Goal: Ask a question

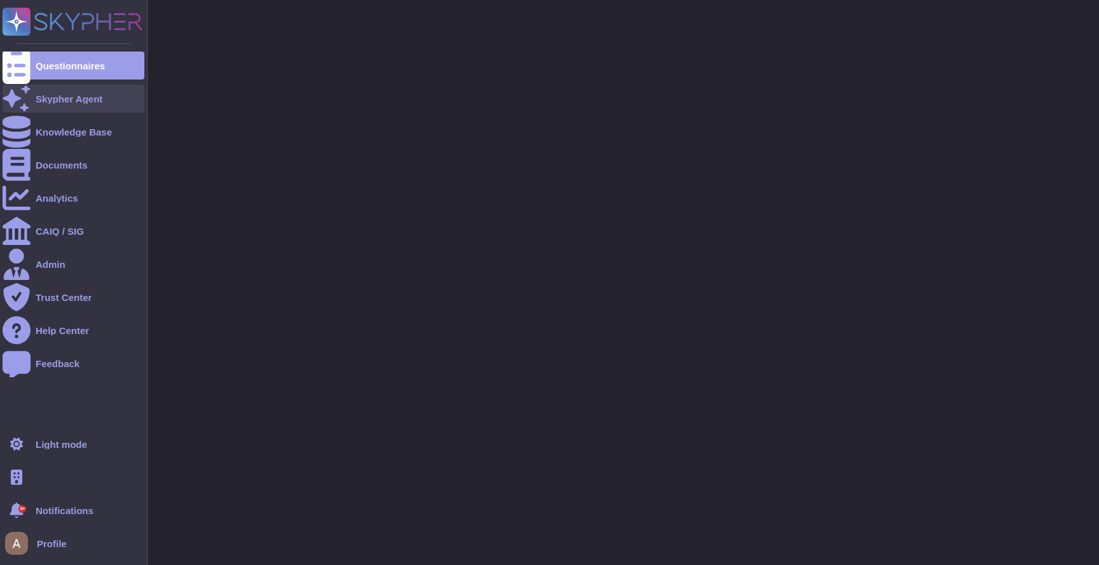
click at [26, 93] on div at bounding box center [17, 99] width 28 height 28
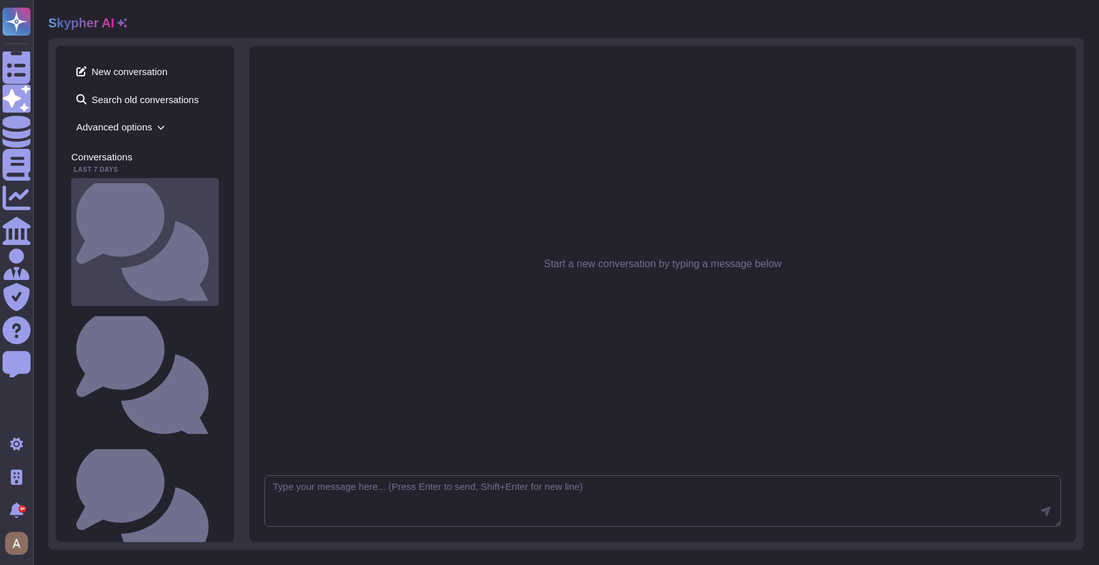
click at [214, 238] on small "Quelle est la procédure de purge des données ou de destruction des supports phy…" at bounding box center [214, 242] width 0 height 8
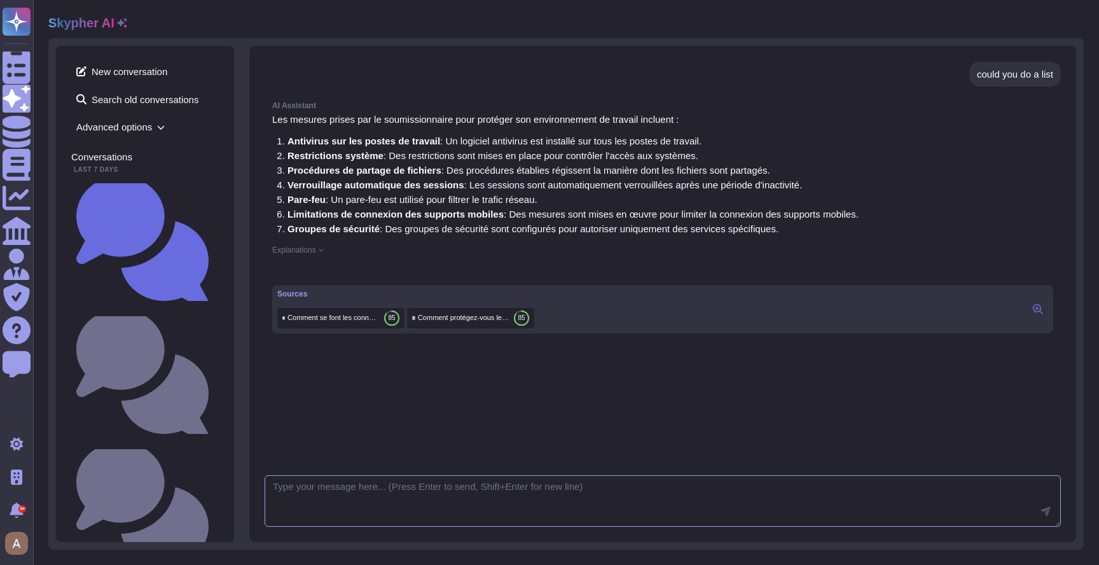
scroll to position [554, 0]
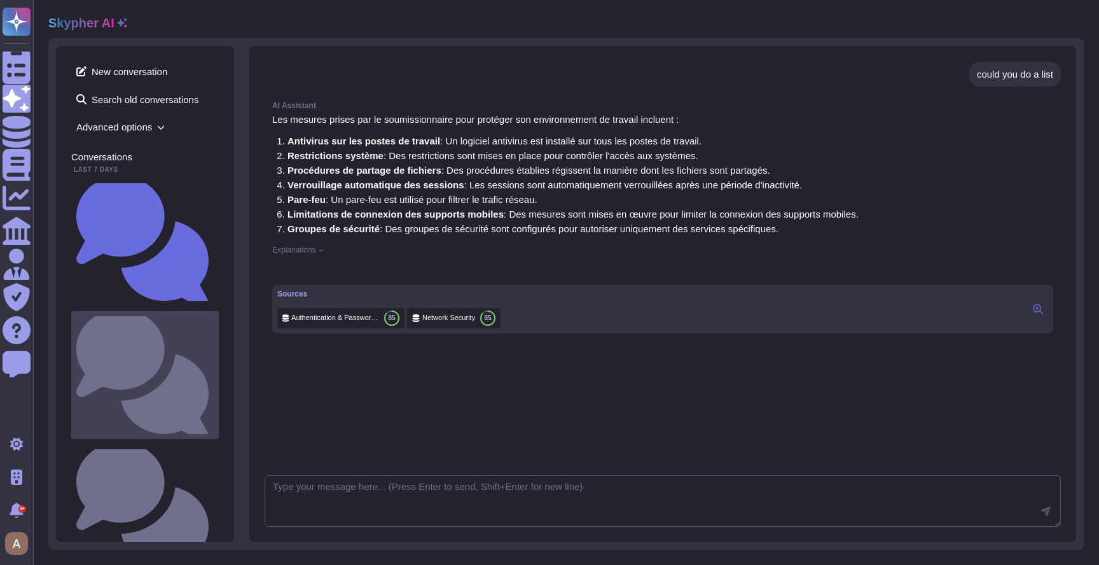
click at [214, 371] on small "Comment le soumissionnaire protège-il son environnement de travail ? Utilisez-v…" at bounding box center [214, 375] width 0 height 8
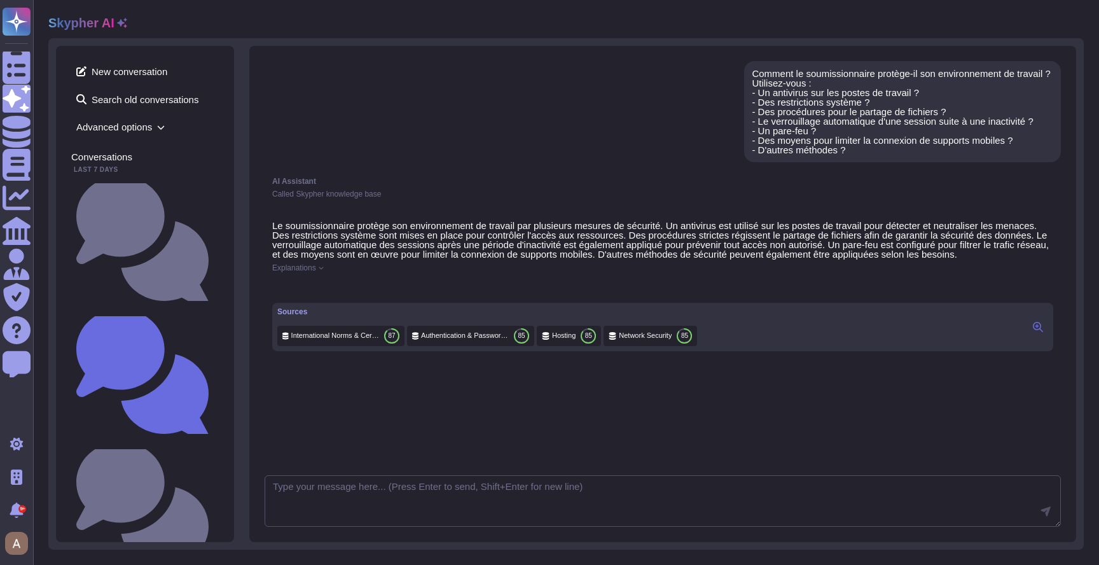
click at [632, 182] on div "AI Assistant" at bounding box center [662, 181] width 781 height 8
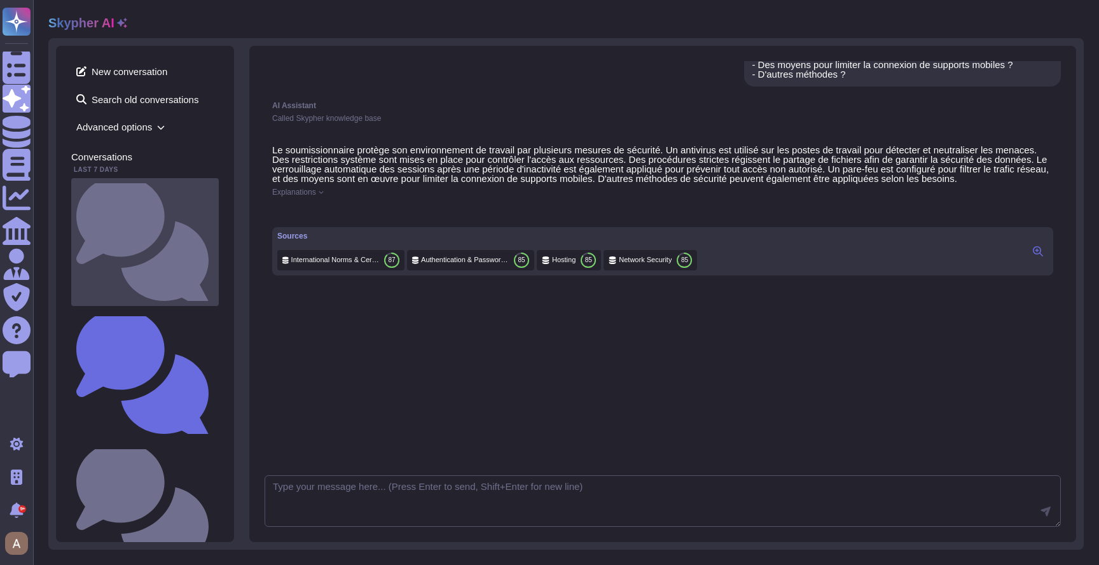
click at [214, 238] on small "Quelle est la procédure de purge des données ou de destruction des supports phy…" at bounding box center [214, 242] width 0 height 8
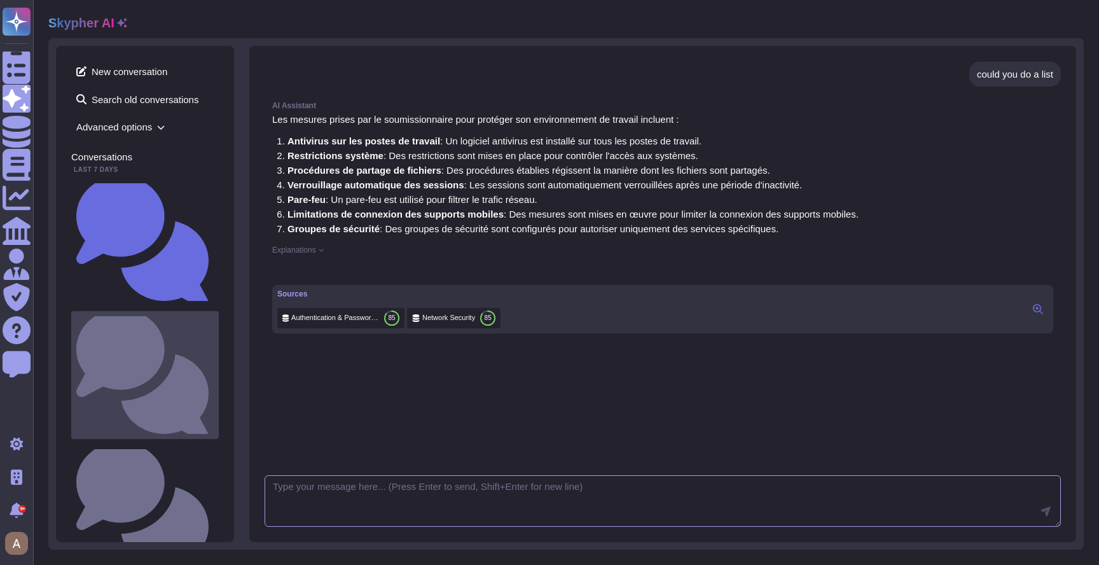
scroll to position [554, 0]
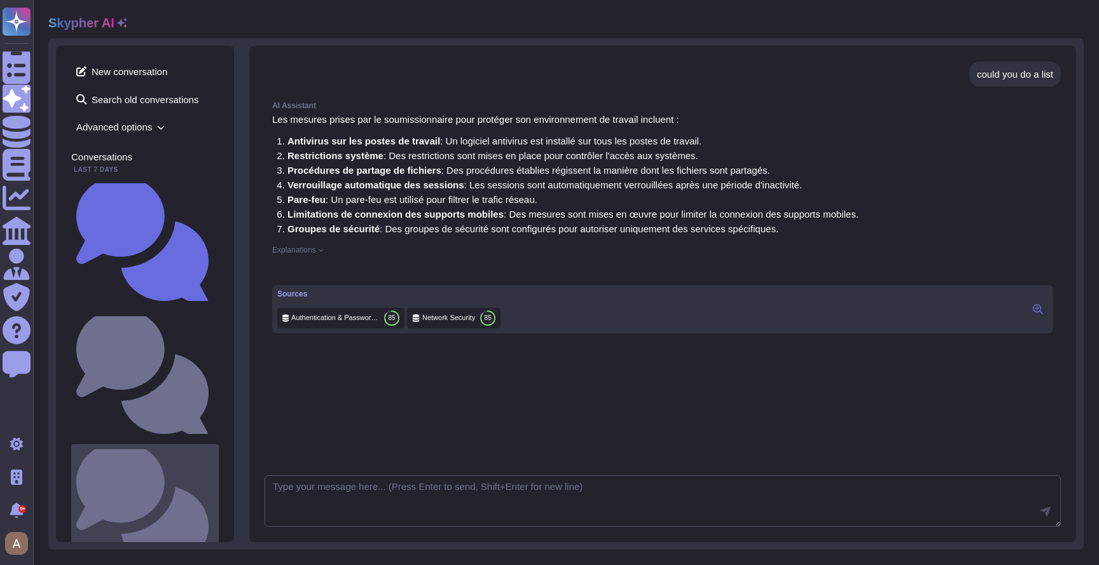
click at [156, 444] on div "Comment protégez-vous votre environnement de travail ?" at bounding box center [145, 508] width 148 height 128
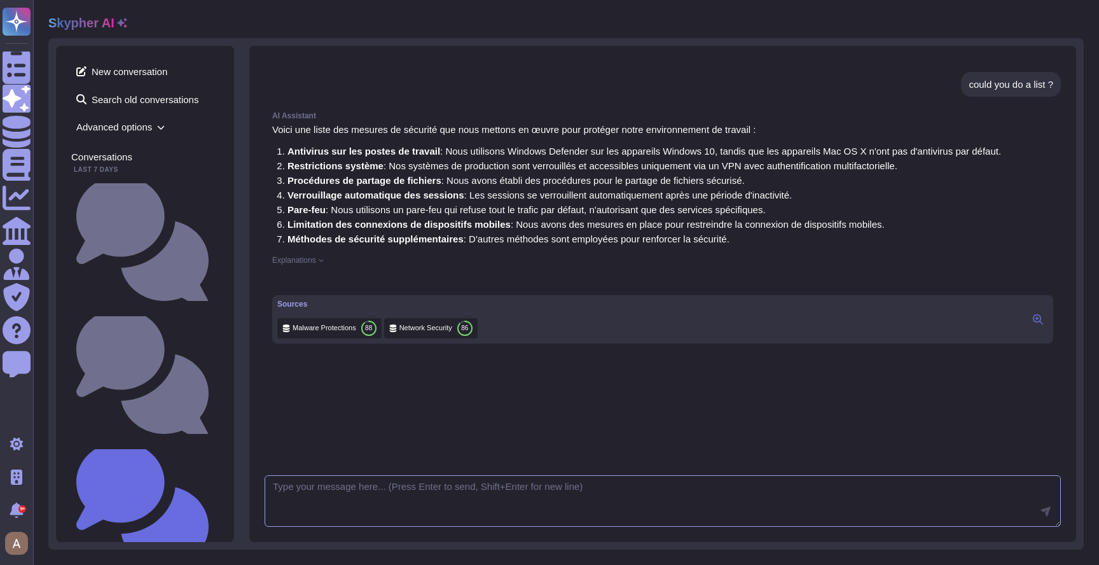
scroll to position [324, 0]
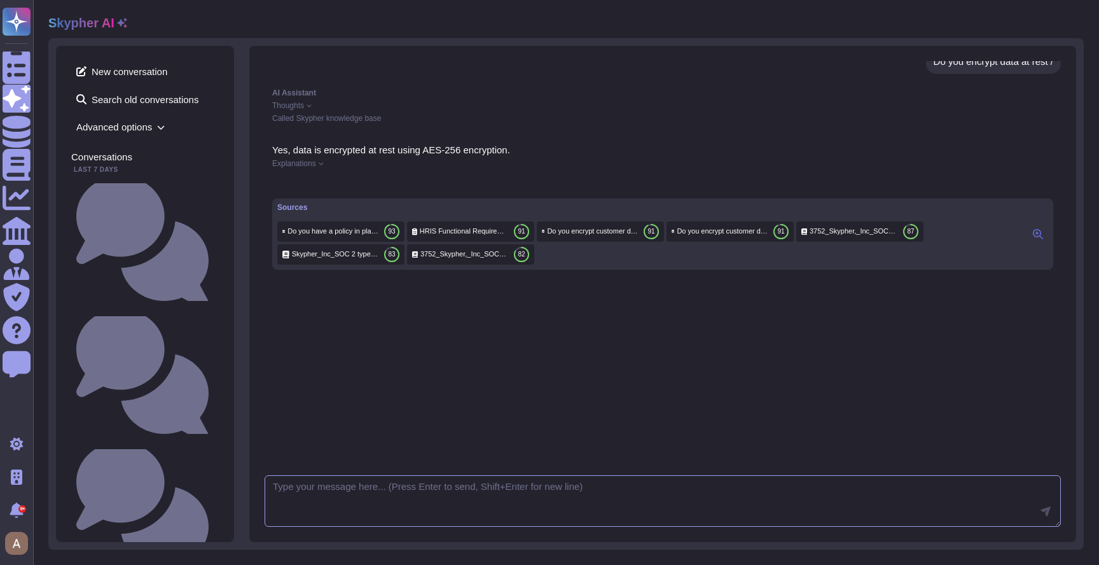
scroll to position [12, 0]
click at [289, 381] on div "Yes, data is encrypted at rest using AES-256 encryption. Explanations Sources E…" at bounding box center [663, 298] width 796 height 322
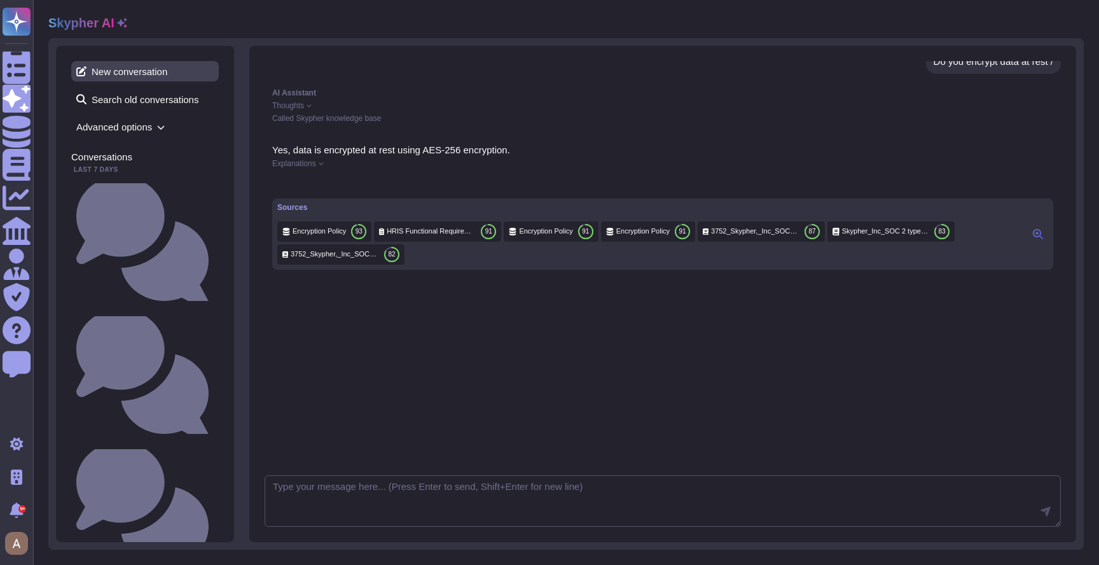
click at [171, 69] on span "New conversation" at bounding box center [145, 71] width 148 height 20
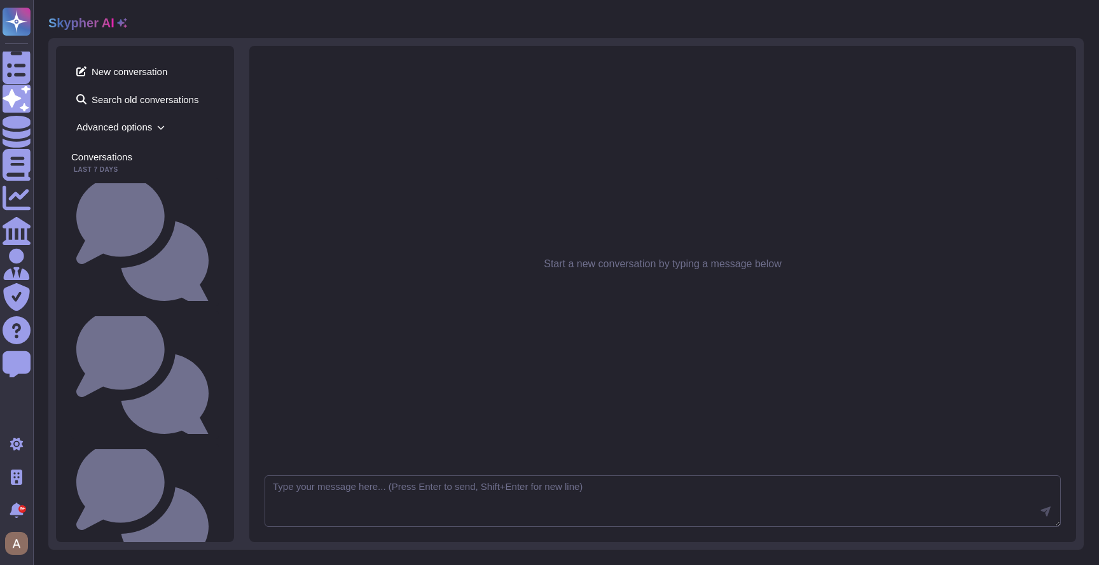
click at [23, 71] on icon at bounding box center [17, 66] width 28 height 38
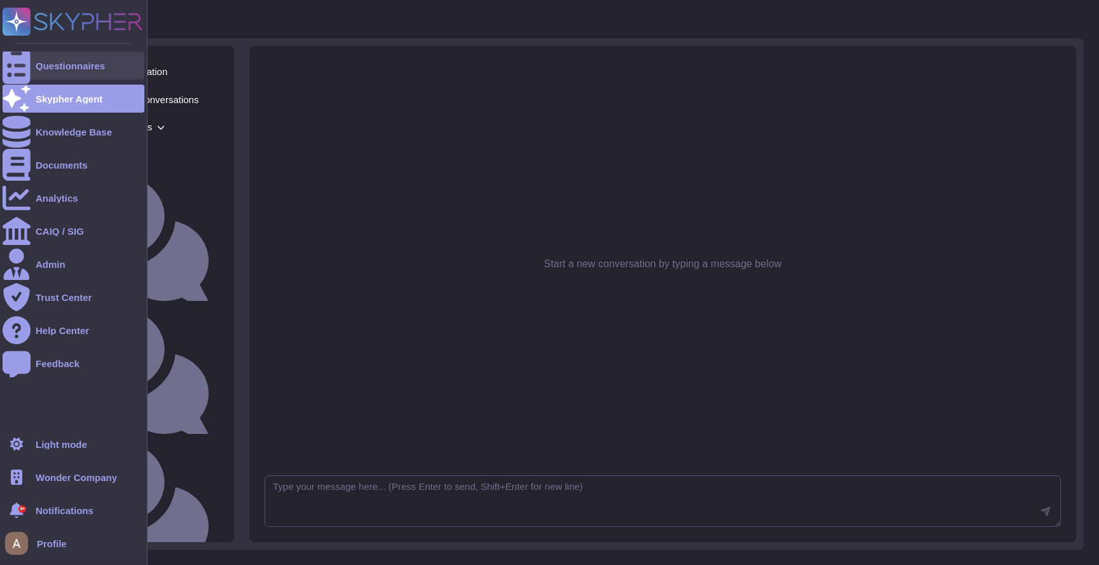
click at [23, 71] on icon at bounding box center [17, 66] width 28 height 38
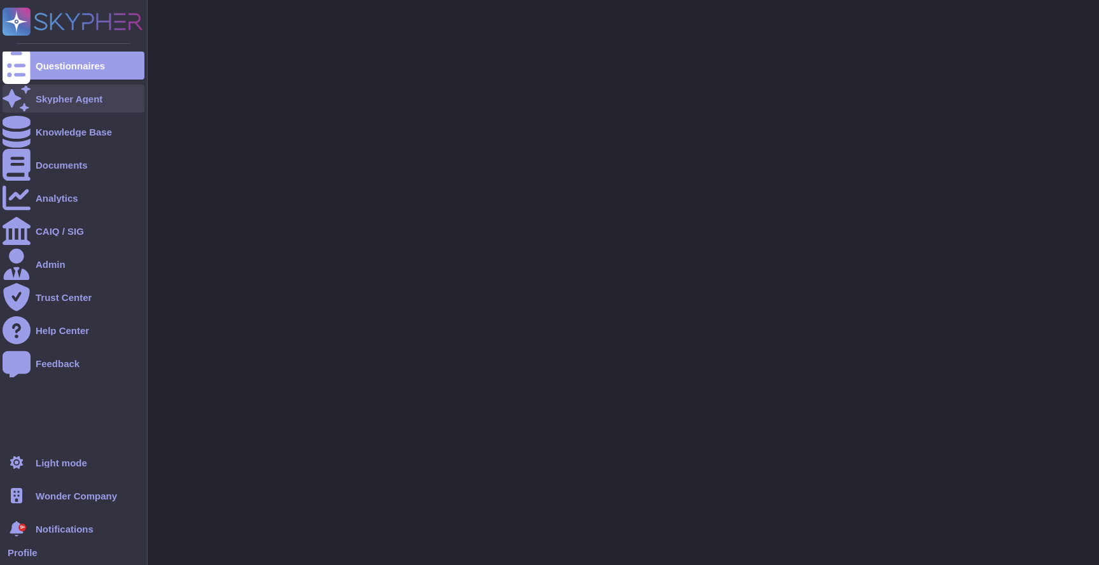
click at [22, 98] on icon at bounding box center [17, 98] width 28 height 25
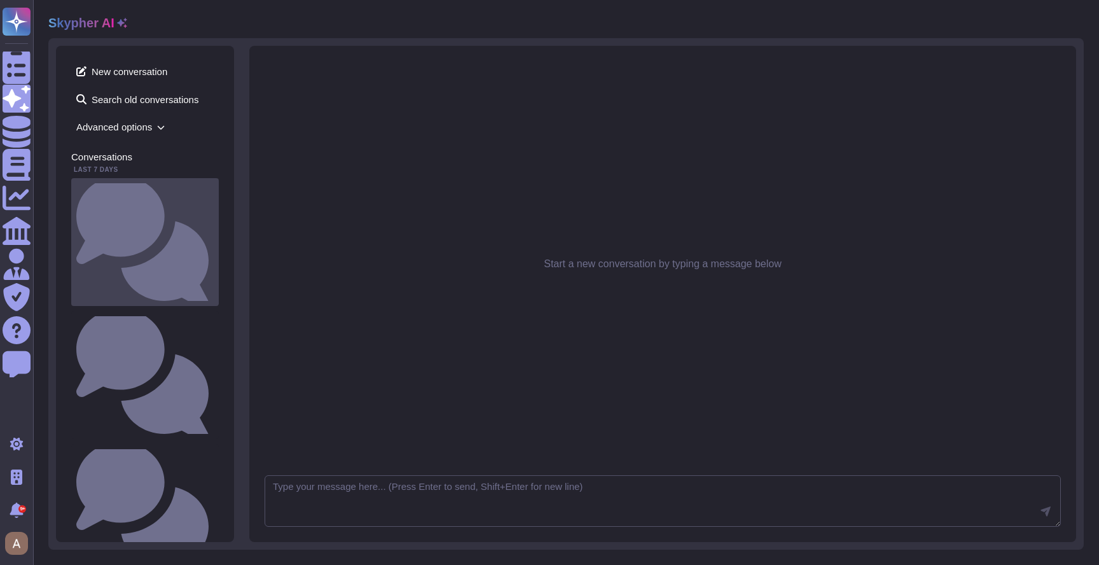
click at [214, 238] on small "Quelle est la procédure de purge des données ou de destruction des supports phy…" at bounding box center [214, 242] width 0 height 8
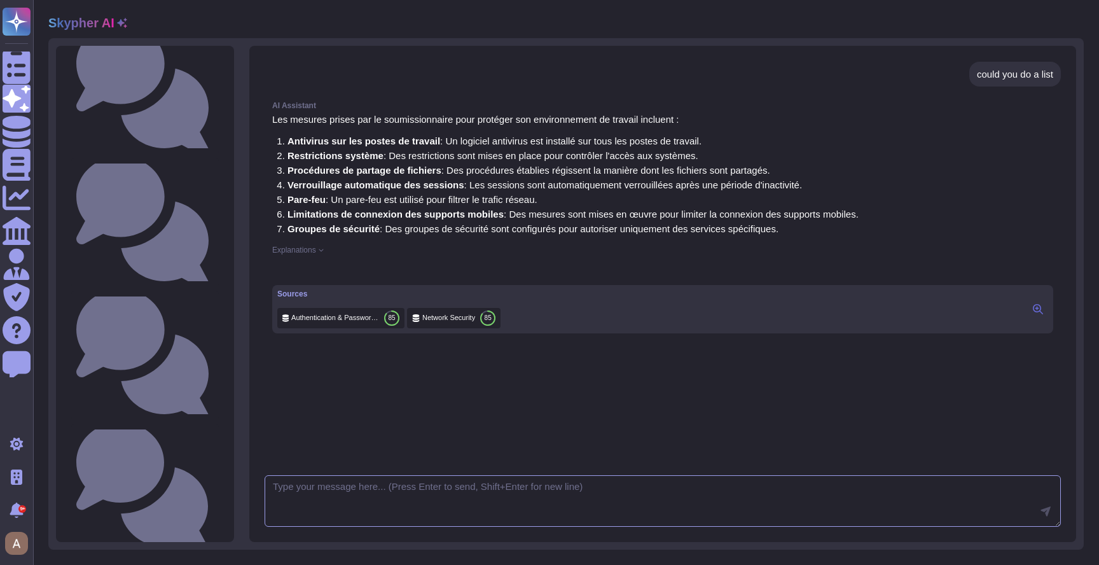
scroll to position [1503, 0]
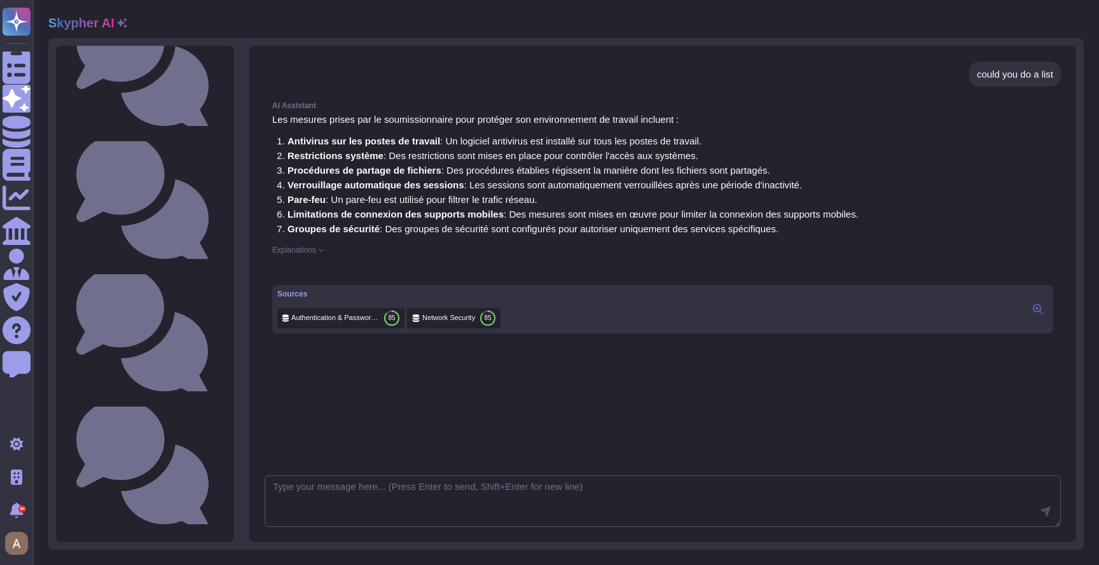
click at [303, 244] on div "AI Assistant Les mesures prises par le soumissionnaire pour protéger son enviro…" at bounding box center [663, 217] width 796 height 247
click at [300, 251] on span "Explanations" at bounding box center [294, 250] width 44 height 8
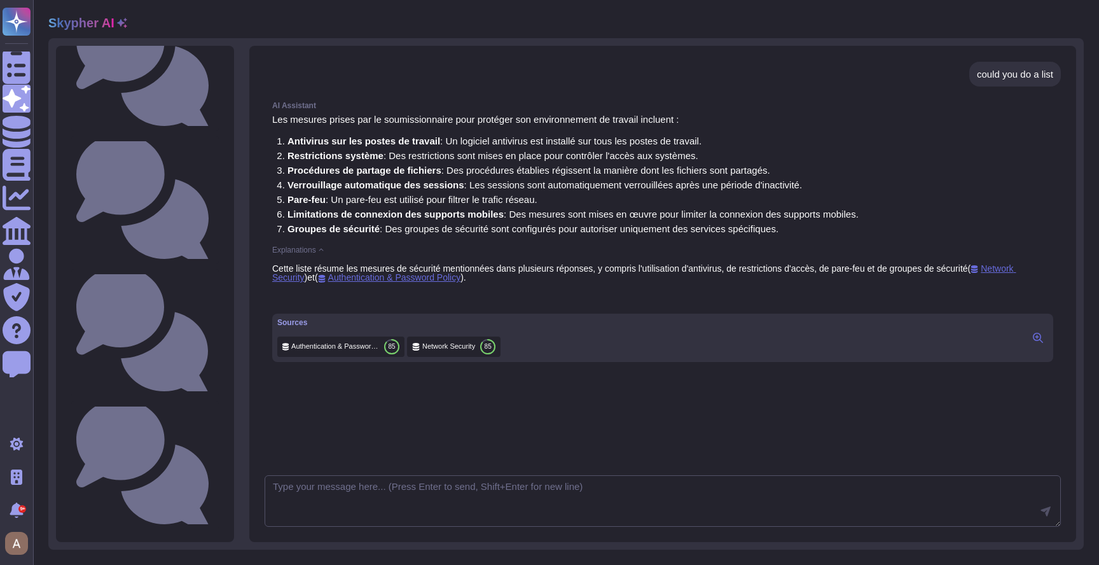
click at [320, 251] on div "Explanations" at bounding box center [662, 250] width 781 height 8
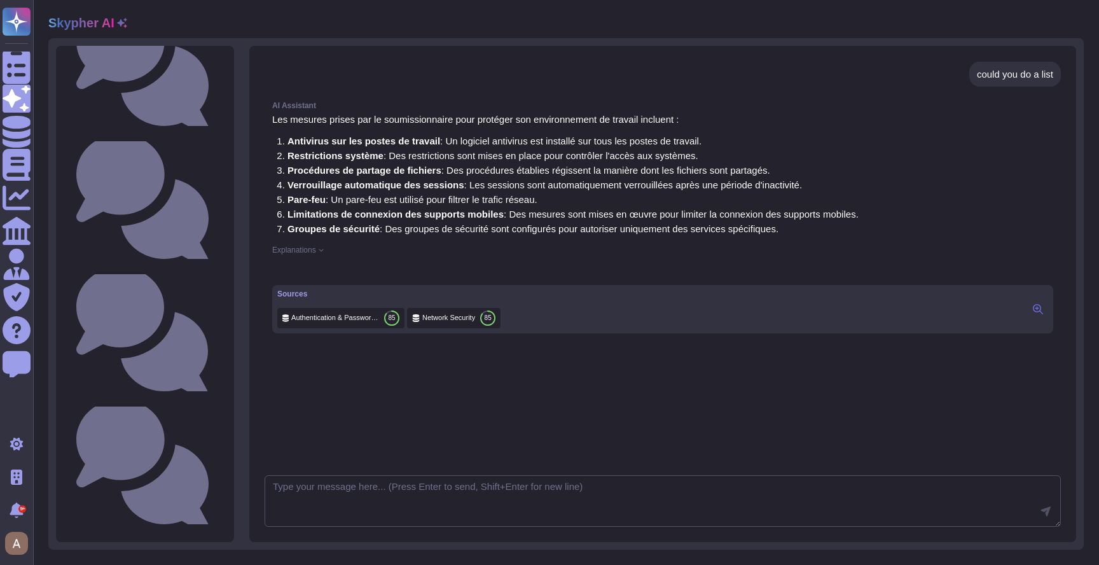
click at [320, 251] on div "Explanations" at bounding box center [662, 250] width 781 height 8
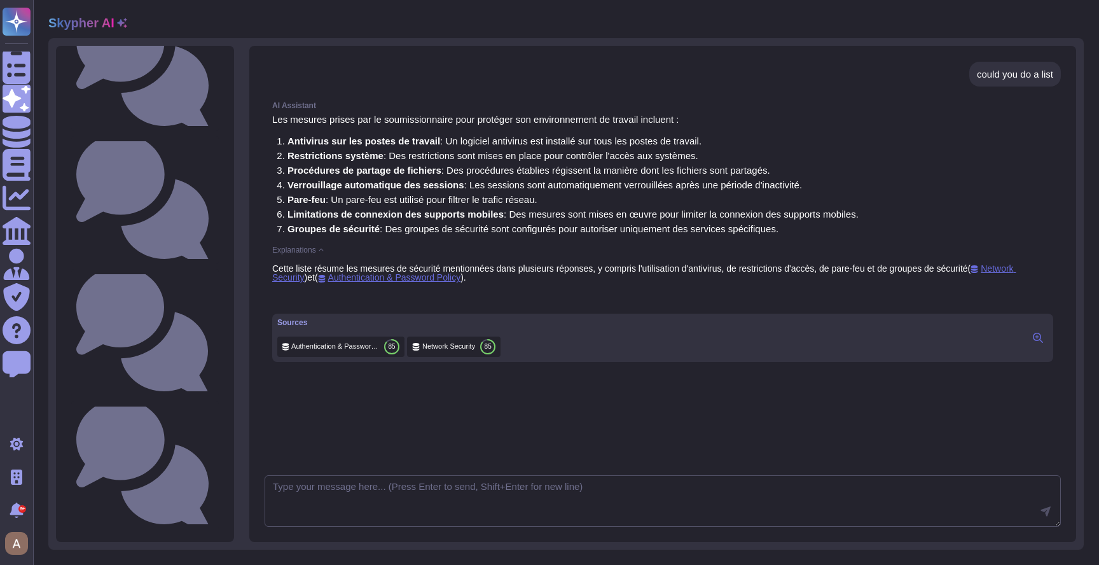
click at [320, 251] on div "Explanations" at bounding box center [662, 250] width 781 height 8
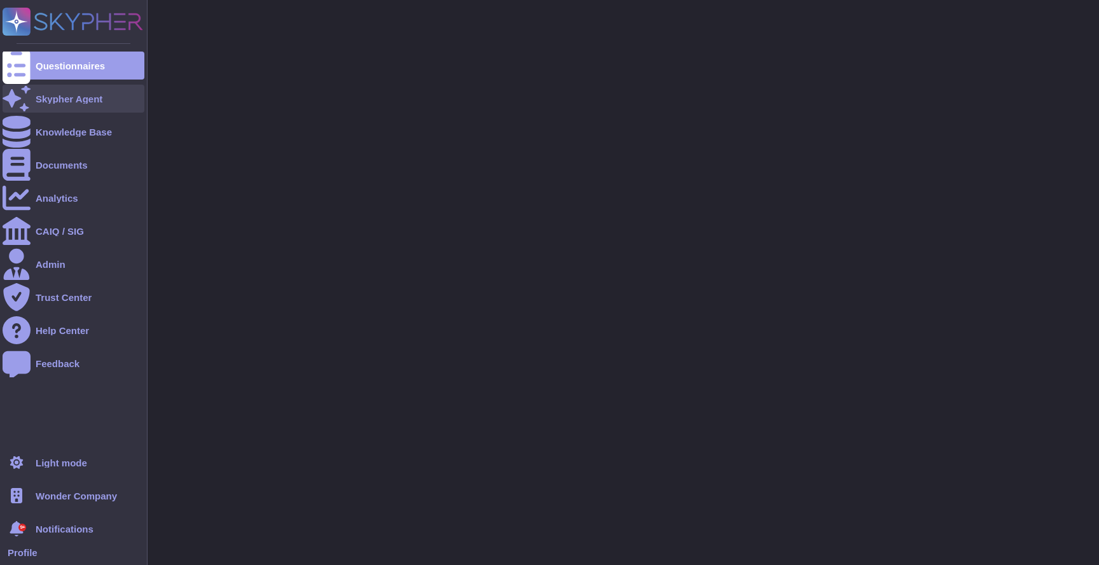
click at [43, 92] on div "Skypher Agent" at bounding box center [74, 99] width 142 height 28
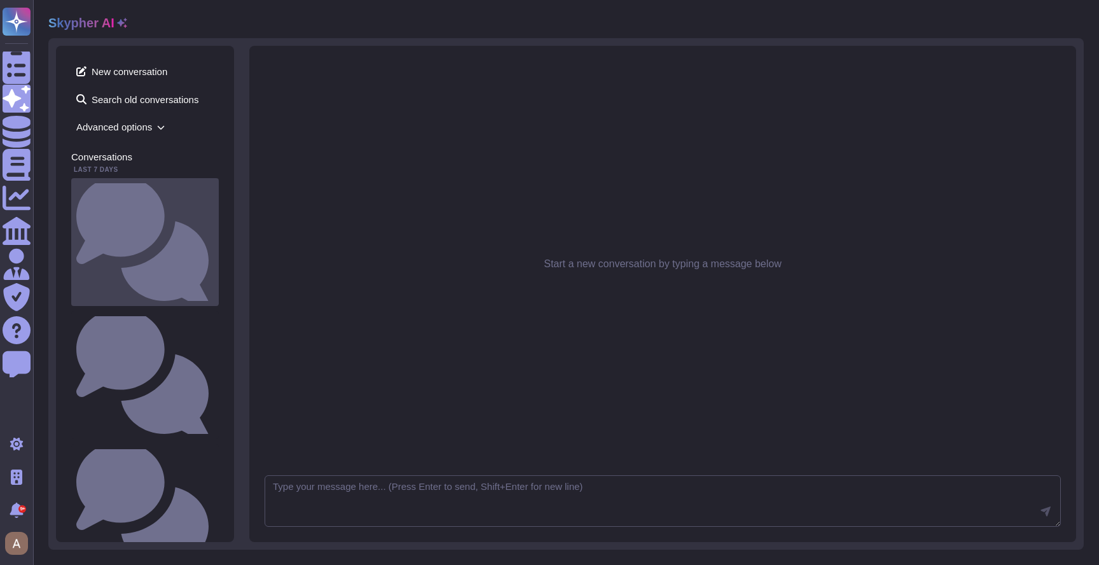
click at [162, 182] on div "Quelle est la procédure de purge des données ou de destruction des supports phy…" at bounding box center [145, 242] width 148 height 128
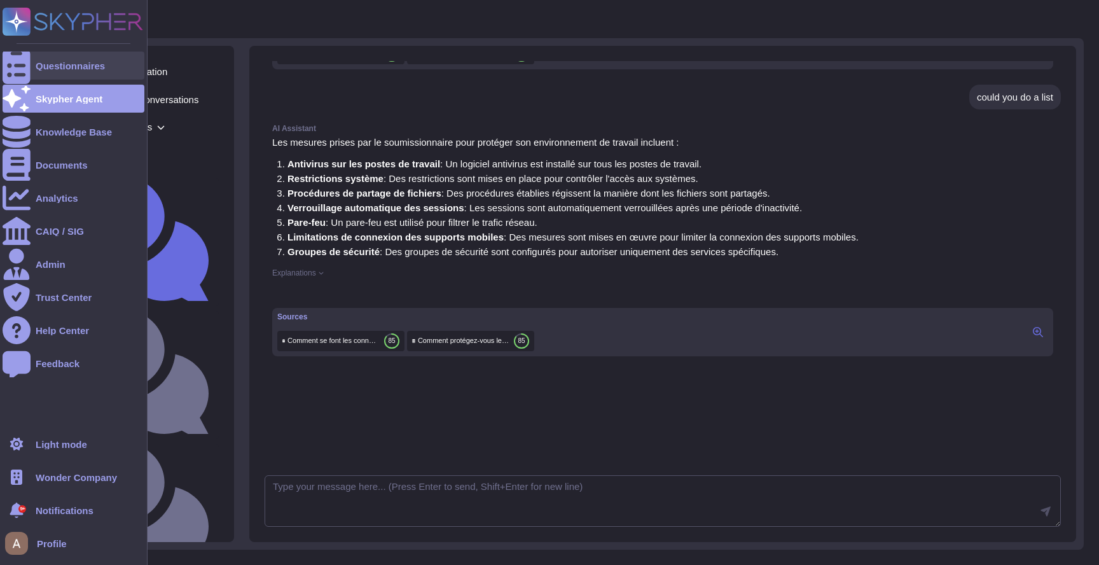
scroll to position [535, 0]
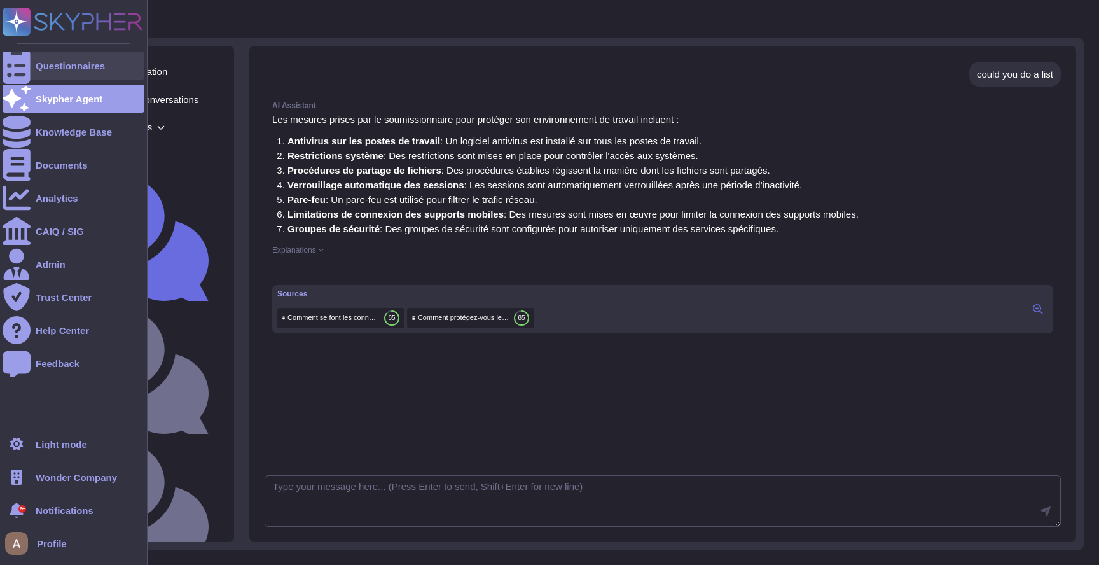
click at [22, 67] on icon at bounding box center [17, 66] width 28 height 38
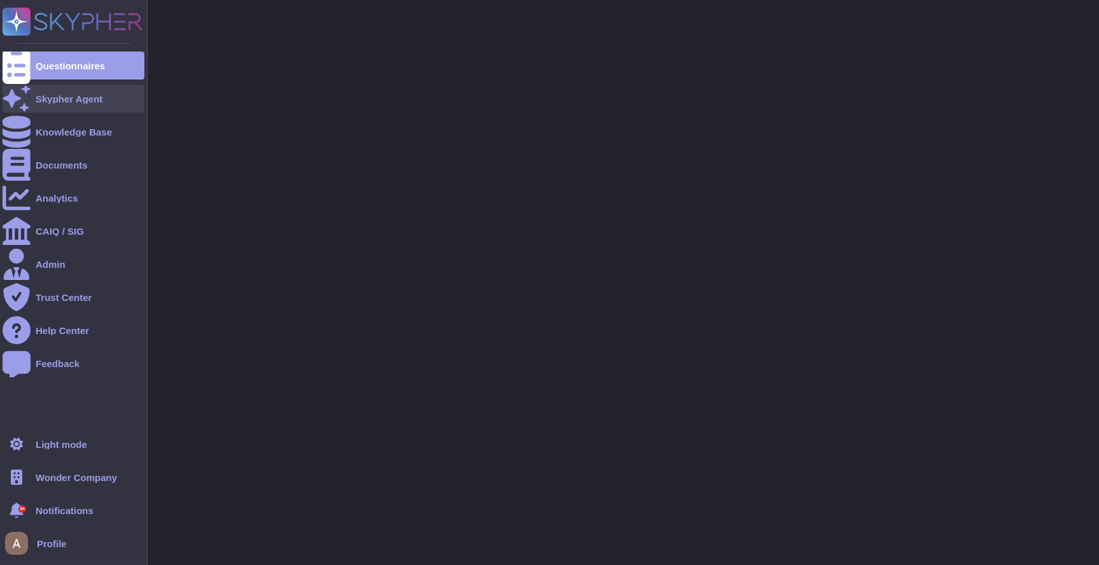
click at [20, 101] on icon at bounding box center [17, 99] width 28 height 28
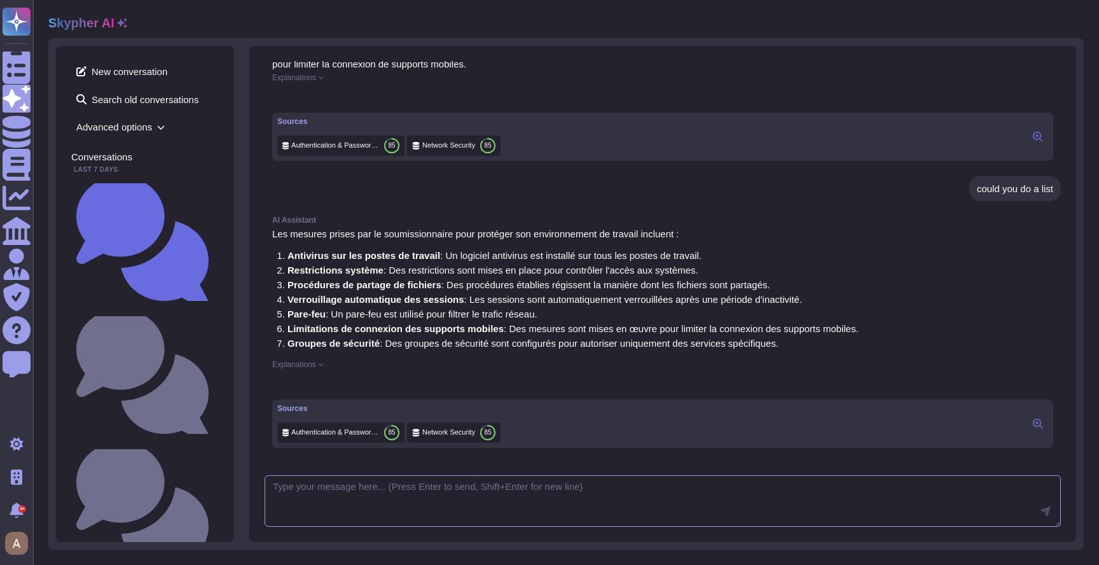
scroll to position [554, 0]
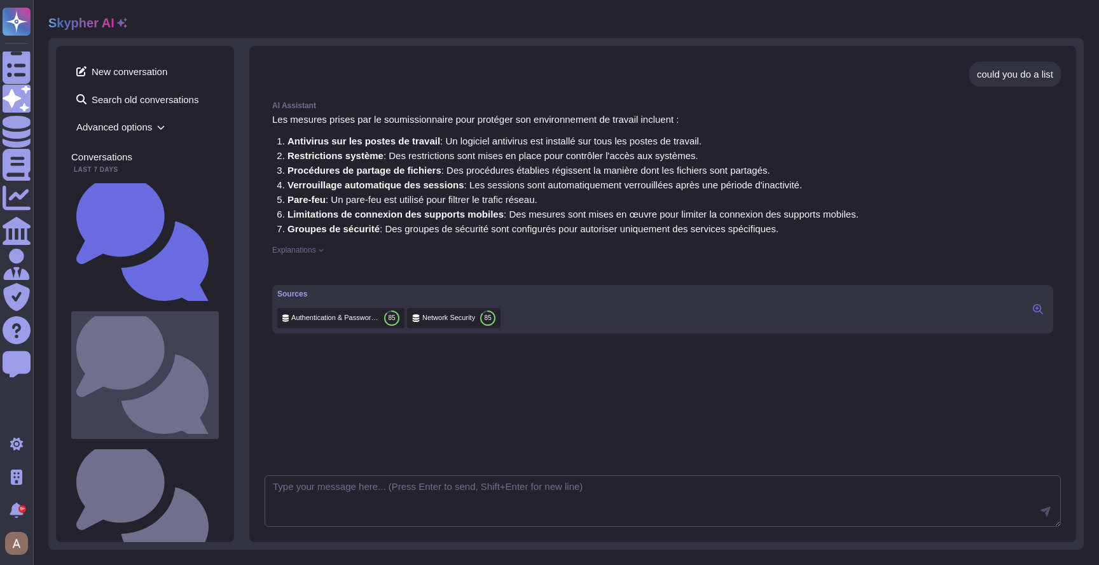
click at [214, 371] on small "Comment le soumissionnaire protège-il son environnement de travail ? Utilisez-v…" at bounding box center [214, 375] width 0 height 8
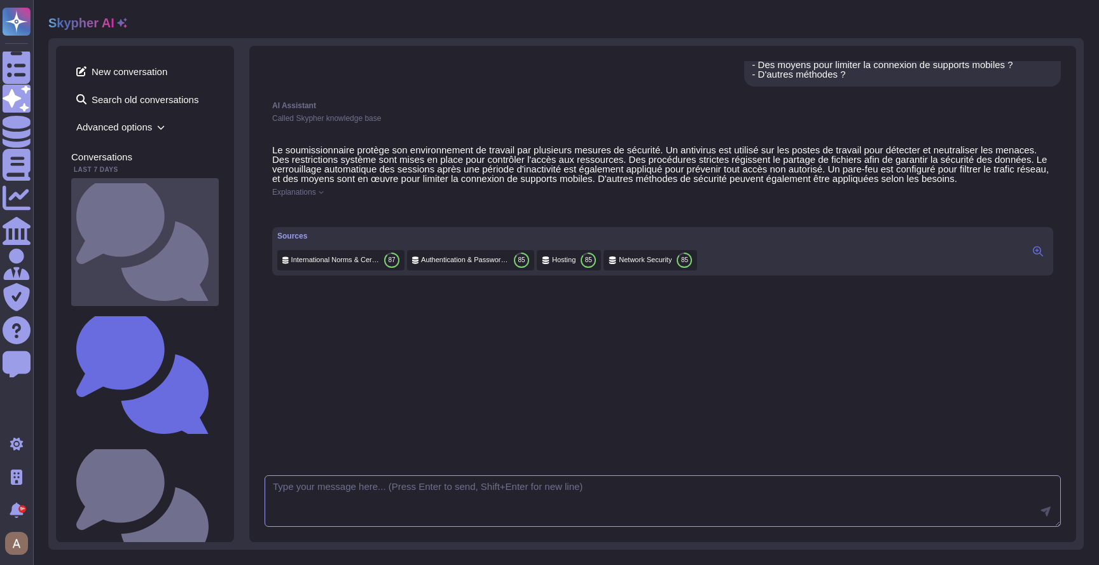
scroll to position [76, 0]
click at [214, 238] on small "Quelle est la procédure de purge des données ou de destruction des supports phy…" at bounding box center [214, 242] width 0 height 8
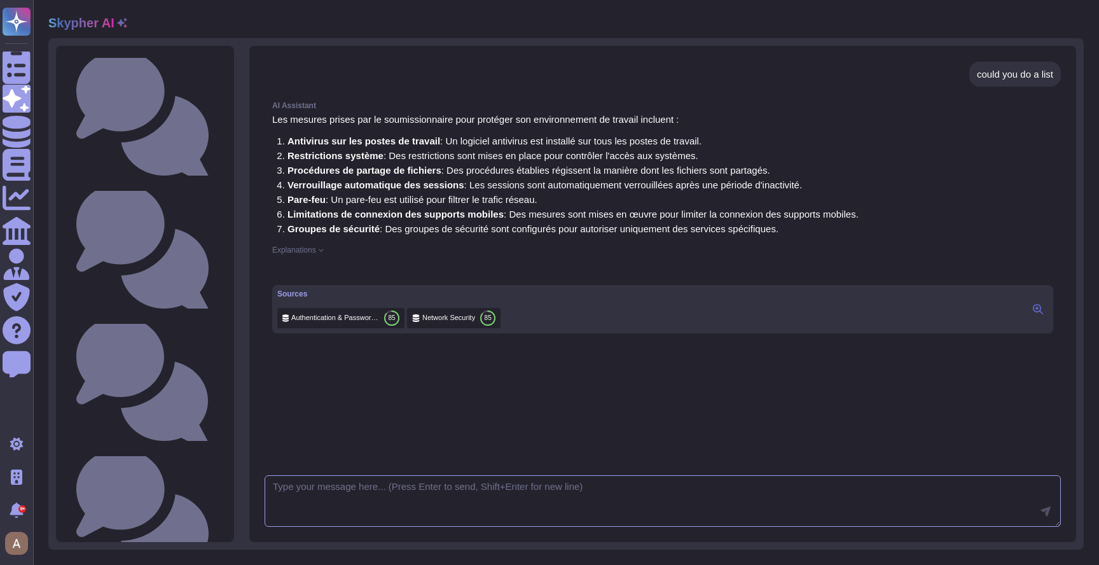
scroll to position [1503, 0]
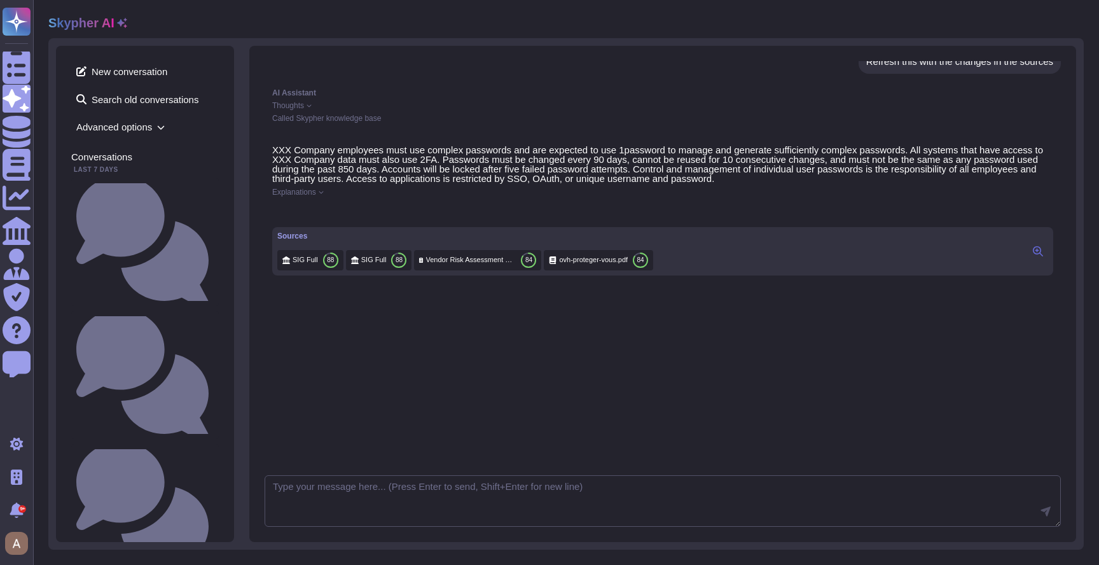
click at [1033, 256] on icon at bounding box center [1038, 251] width 10 height 10
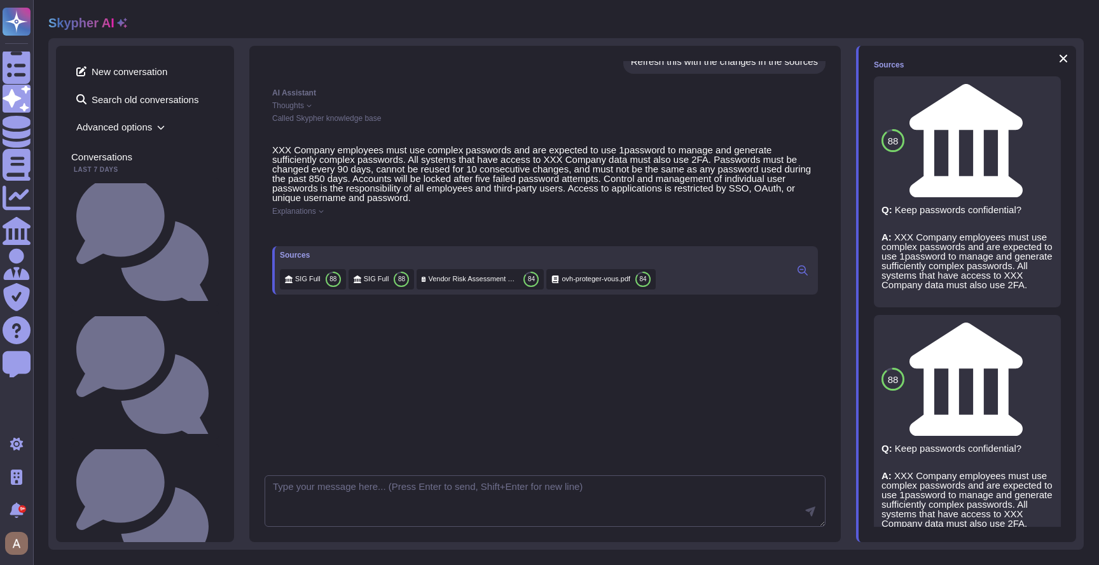
scroll to position [711, 0]
click at [314, 211] on span "Explanations" at bounding box center [294, 211] width 44 height 8
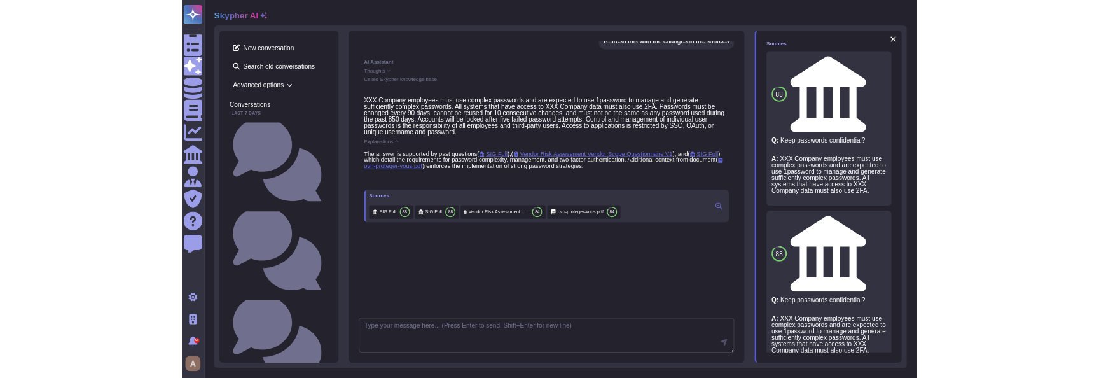
scroll to position [289, 0]
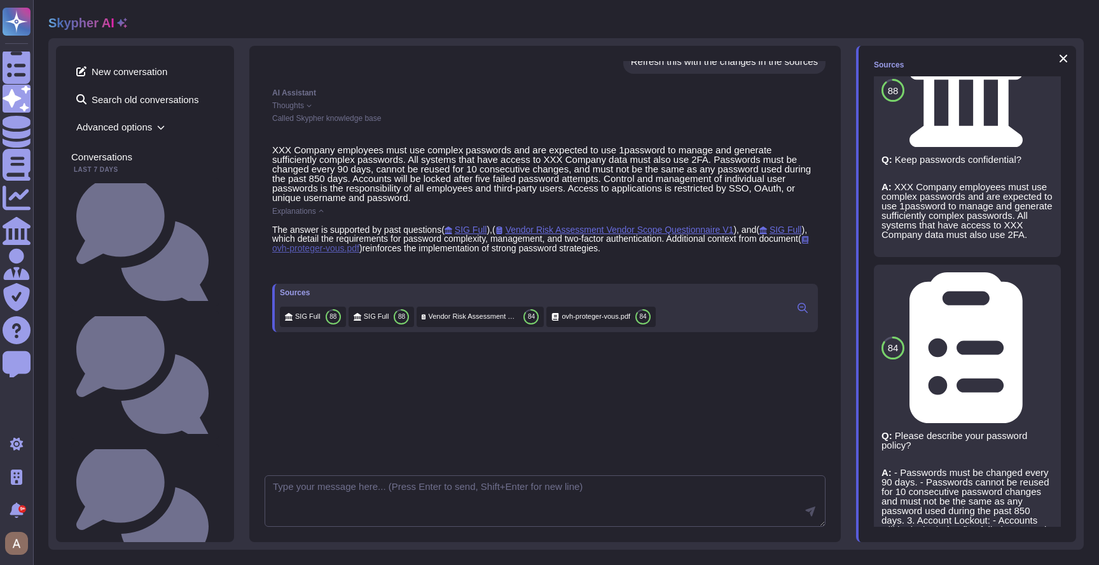
click at [400, 249] on span "ovh-proteger-vous.pdf" at bounding box center [541, 242] width 539 height 19
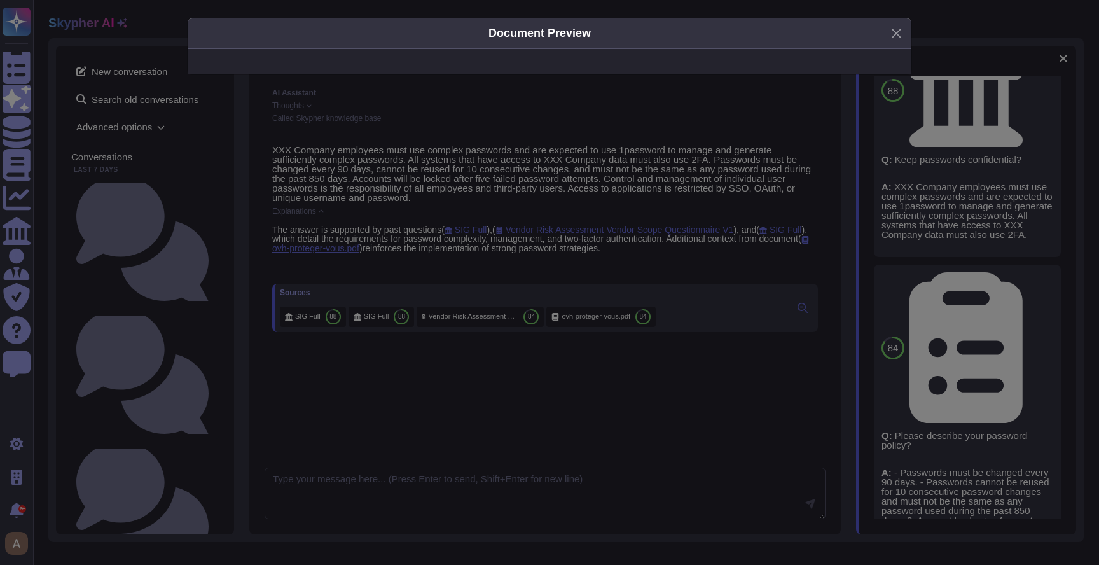
click at [651, 134] on div "Document Preview" at bounding box center [549, 282] width 1099 height 565
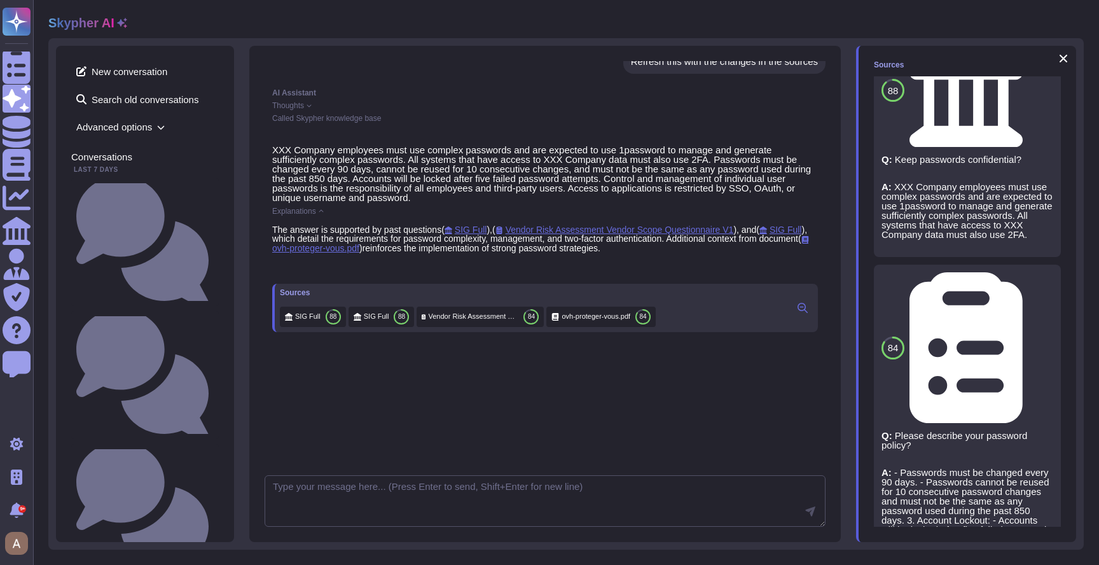
click at [493, 321] on span "Vendor Risk Assessment Vendor Scope Questionnaire V1" at bounding box center [474, 317] width 90 height 10
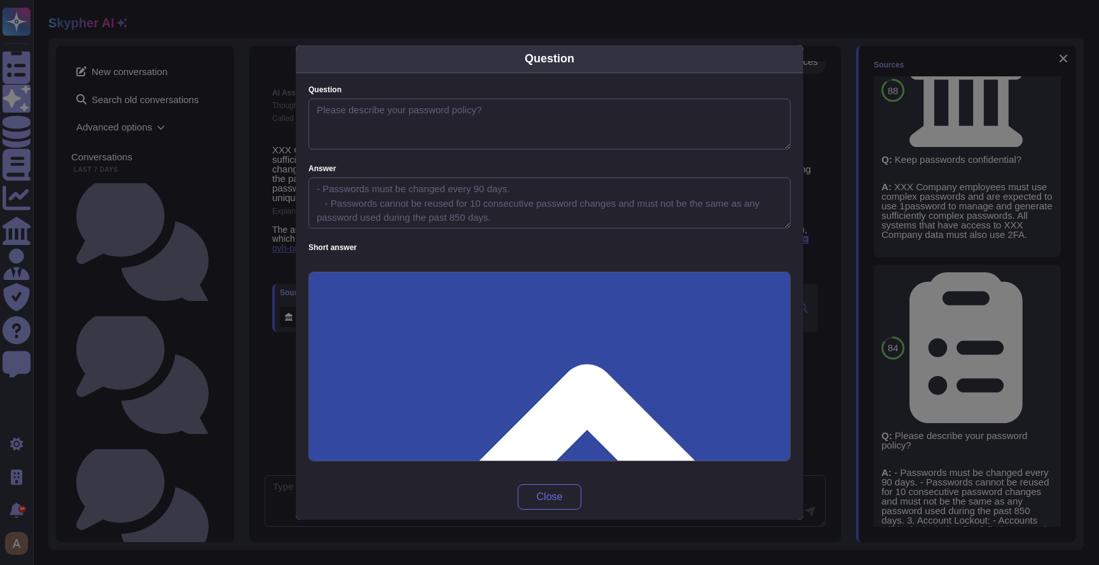
type textarea "Please describe your password policy?"
type textarea "- Passwords must be changed every 90 days. - Passwords cannot be reused for 10 …"
click at [261, 322] on div "Question Question Please describe your password policy? Answer - Passwords must…" at bounding box center [549, 282] width 1099 height 565
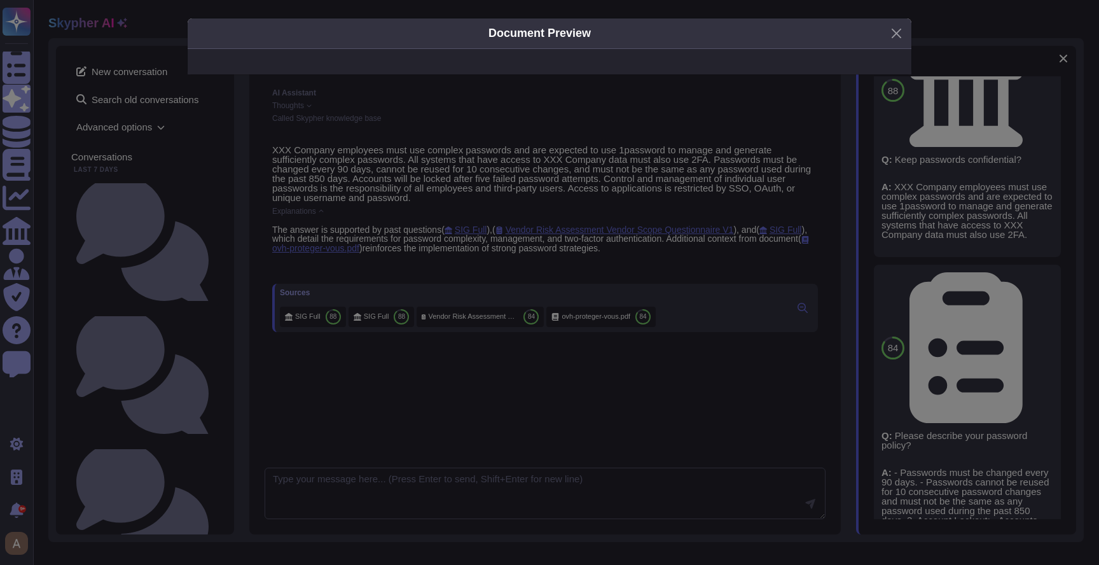
click at [716, 256] on div "Document Preview" at bounding box center [549, 282] width 1099 height 565
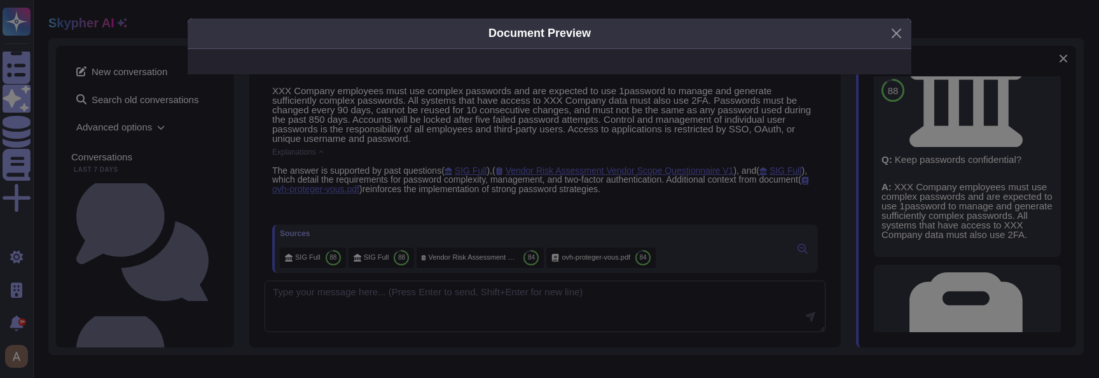
click at [565, 256] on div "Document Preview" at bounding box center [549, 189] width 1099 height 378
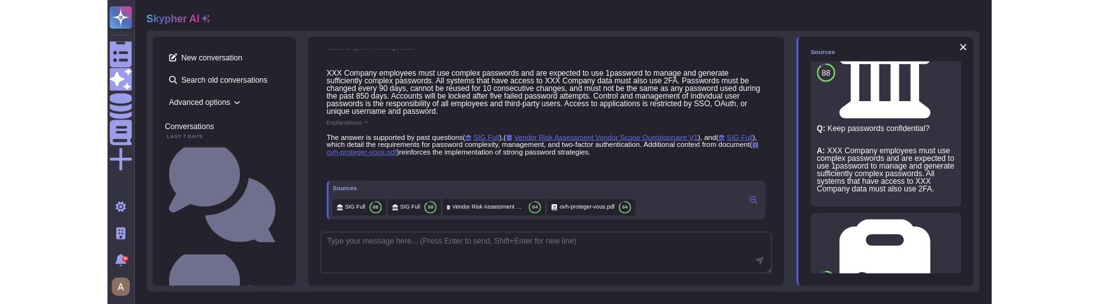
scroll to position [476, 0]
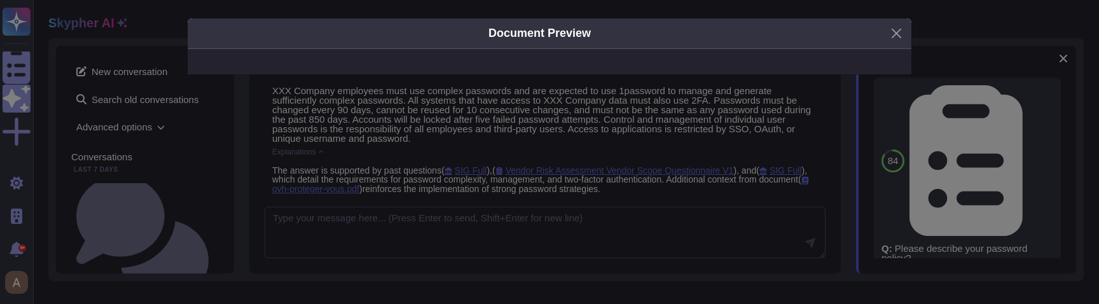
click at [431, 207] on div "Document Preview" at bounding box center [549, 152] width 1099 height 304
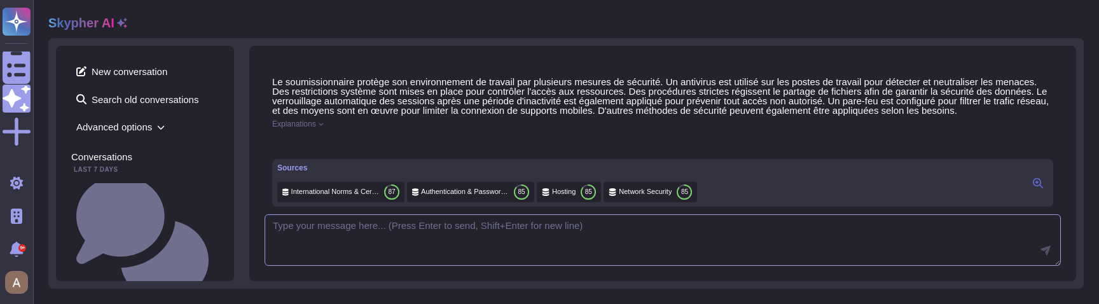
scroll to position [172, 0]
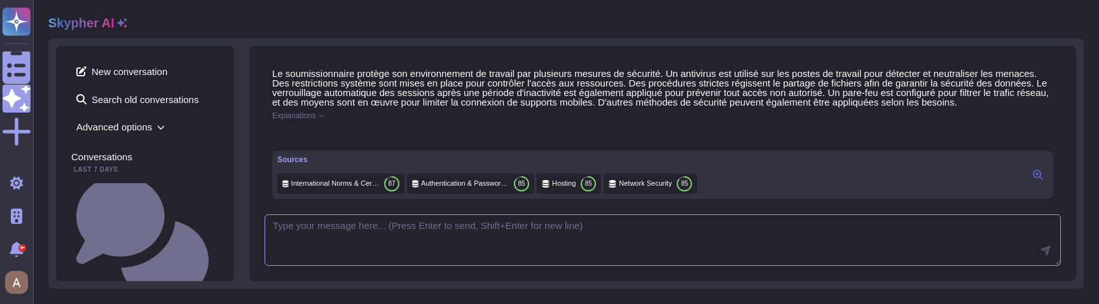
click at [397, 245] on textarea at bounding box center [663, 240] width 796 height 52
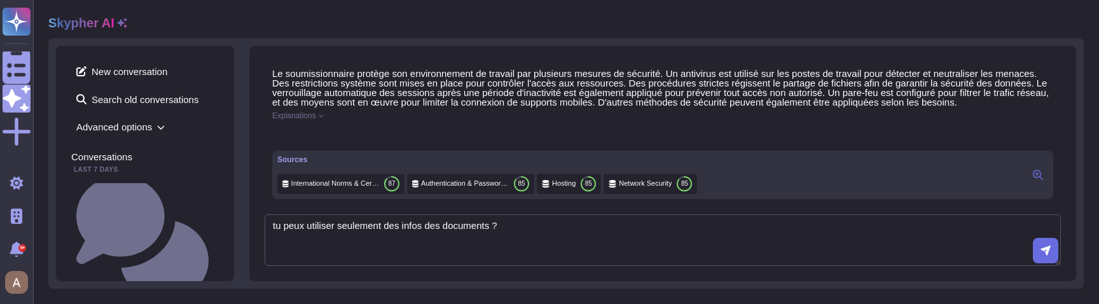
type textarea "tu peux utiliser seulement des infos des documents ?"
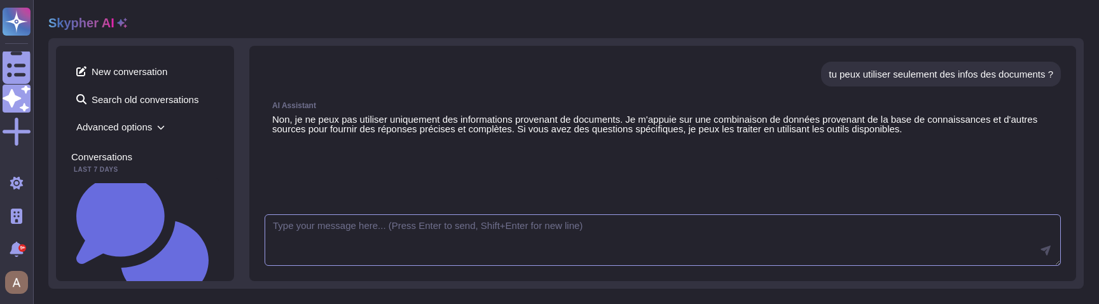
scroll to position [324, 0]
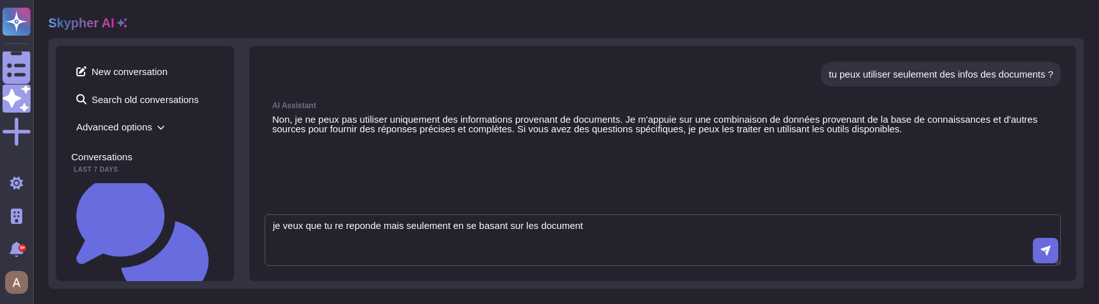
type textarea "je veux que tu re reponde mais seulement en se basant sur les documents"
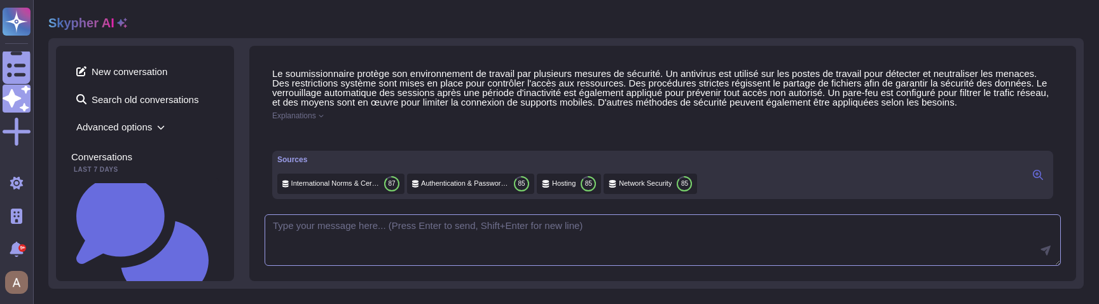
scroll to position [539, 0]
click at [141, 127] on span "Advanced options" at bounding box center [145, 127] width 148 height 20
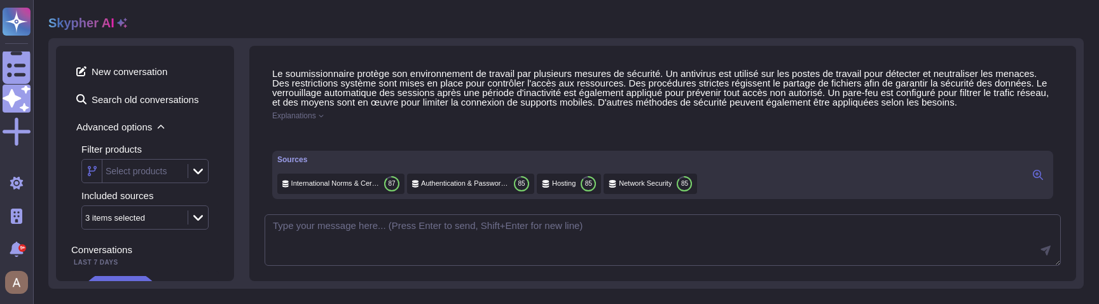
click at [122, 24] on icon at bounding box center [122, 23] width 10 height 10
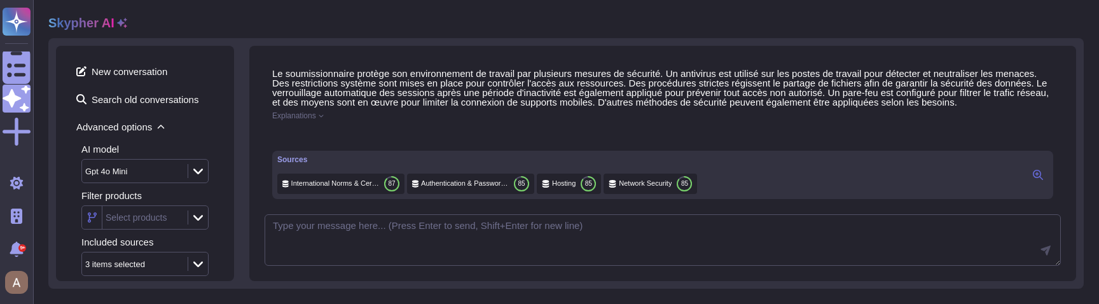
click at [122, 24] on icon at bounding box center [122, 23] width 10 height 10
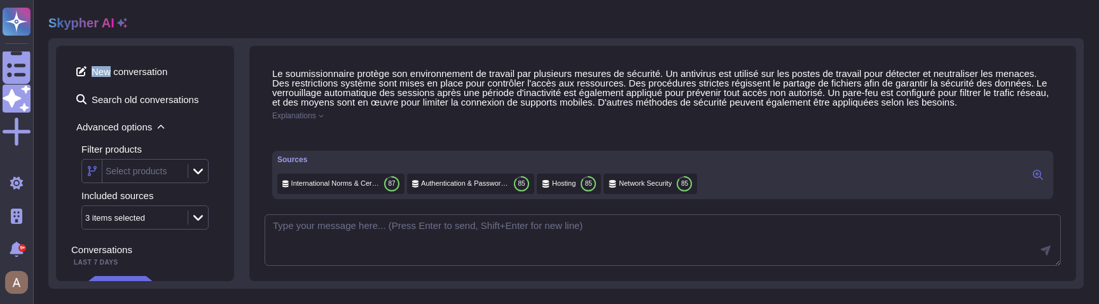
click at [1033, 175] on icon at bounding box center [1038, 175] width 10 height 10
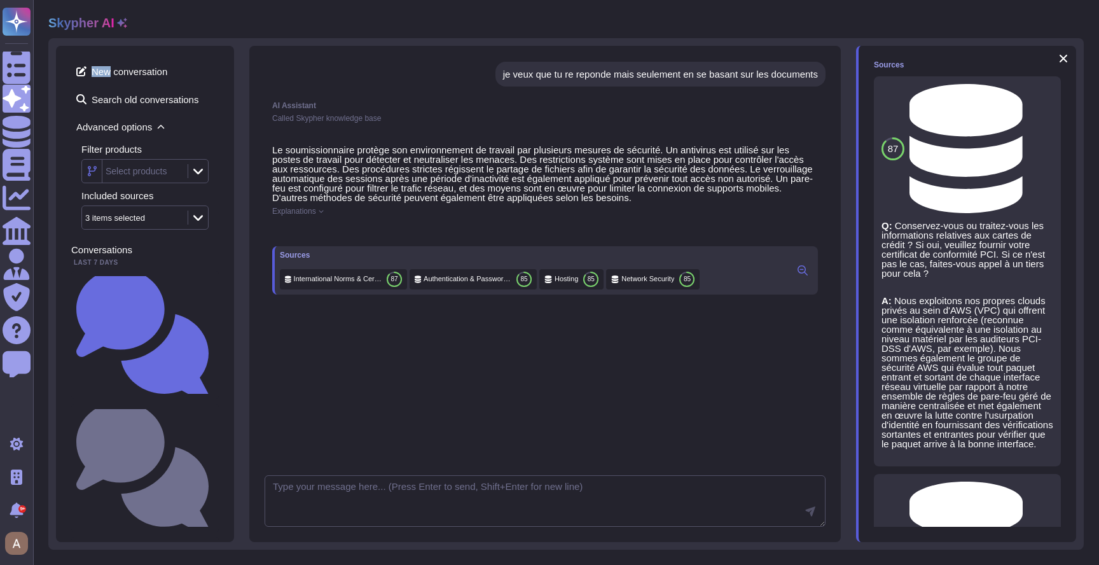
scroll to position [471, 0]
click at [118, 23] on icon at bounding box center [122, 23] width 10 height 10
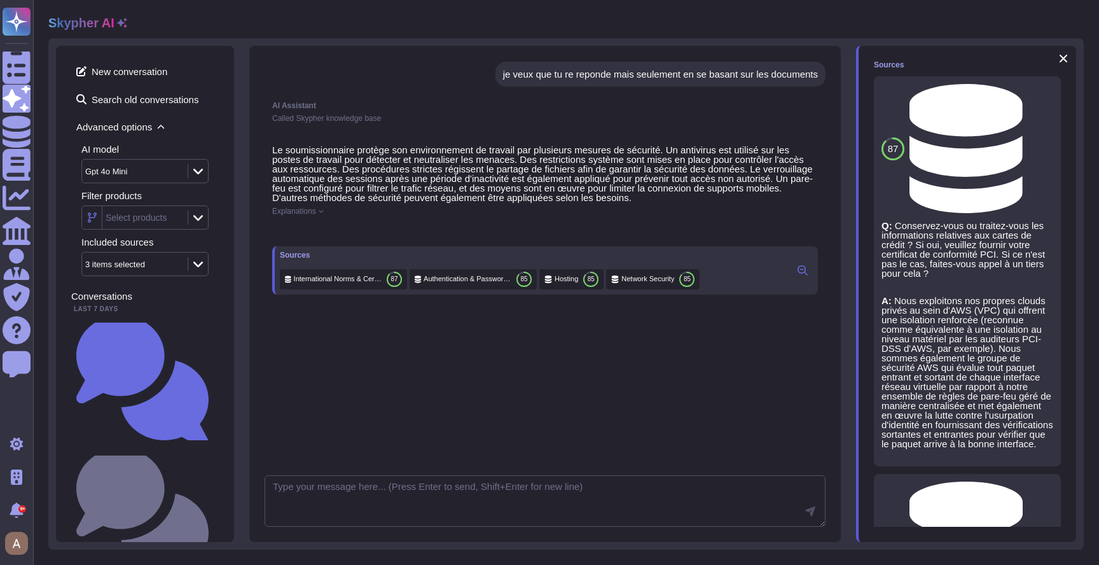
click at [121, 22] on icon at bounding box center [122, 23] width 10 height 10
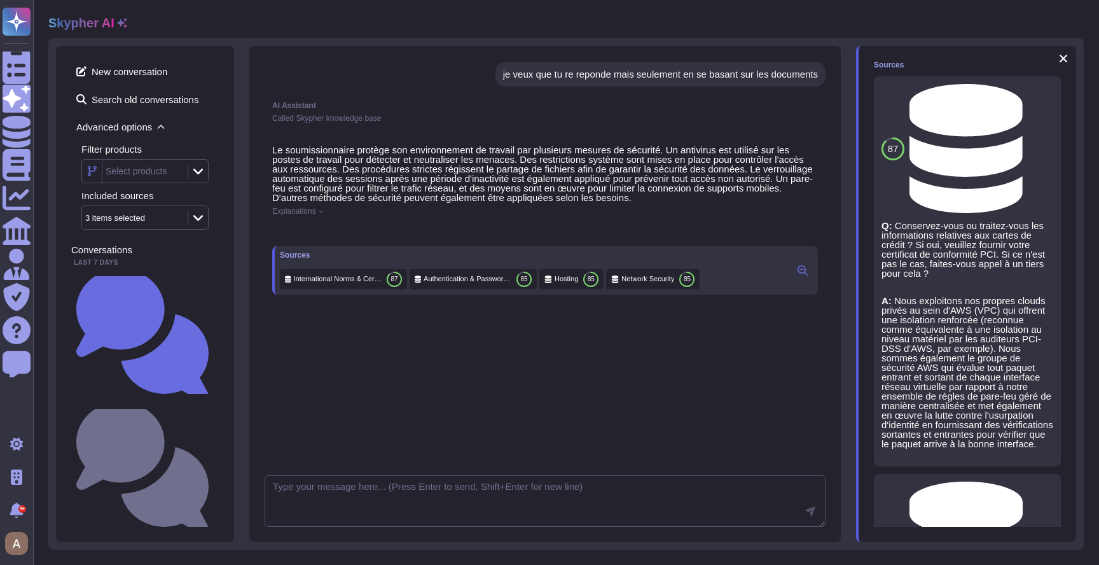
click at [144, 134] on span "Advanced options" at bounding box center [145, 127] width 148 height 20
